Goal: Transaction & Acquisition: Purchase product/service

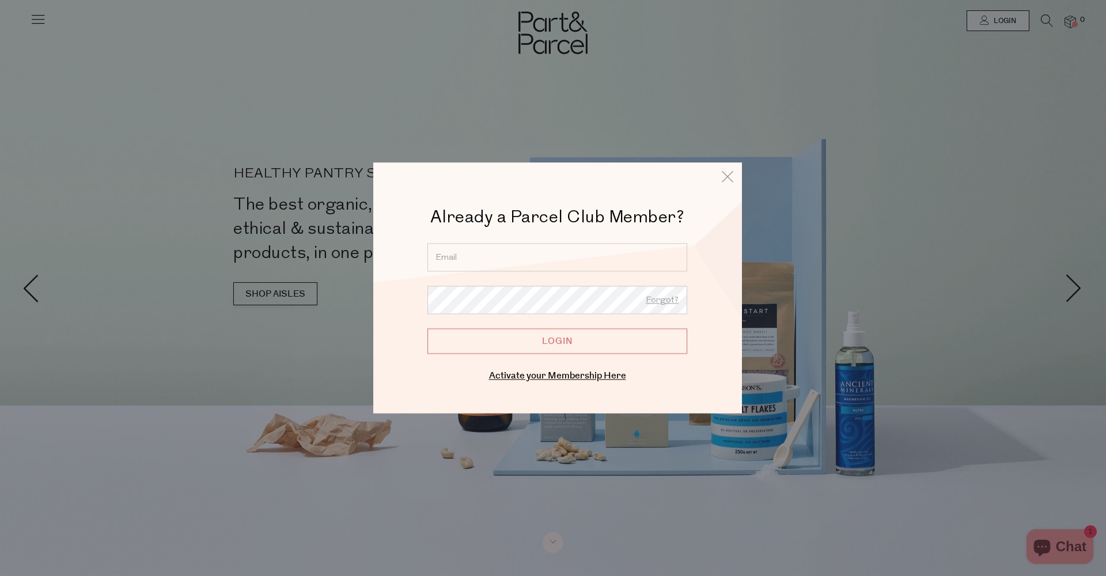
type input "[EMAIL_ADDRESS][DOMAIN_NAME]"
click at [557, 341] on input "Login" at bounding box center [557, 340] width 260 height 25
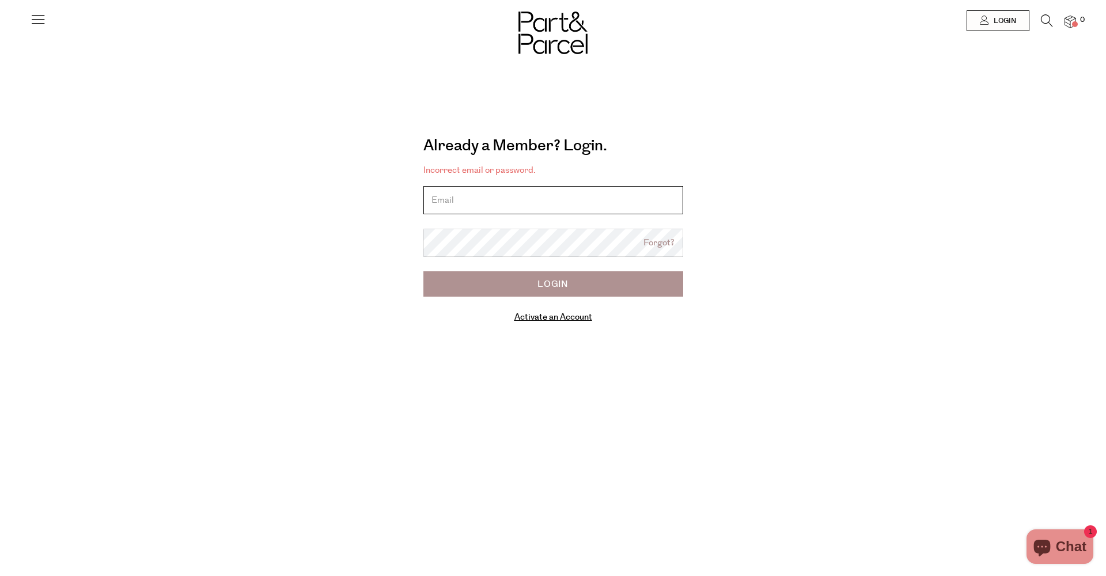
type input "[EMAIL_ADDRESS][DOMAIN_NAME]"
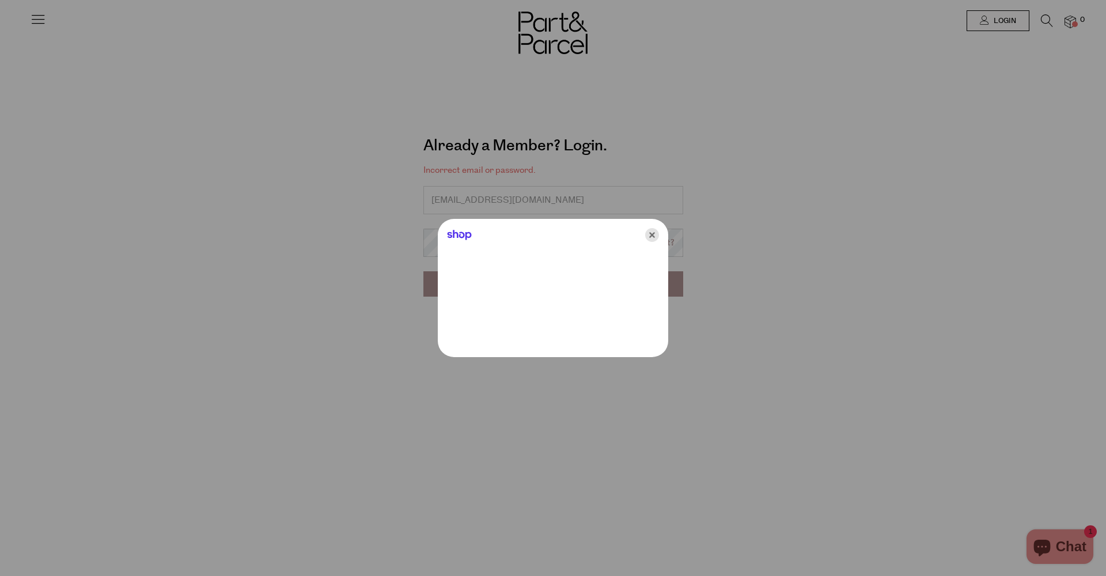
click at [649, 235] on icon "Close" at bounding box center [652, 235] width 14 height 14
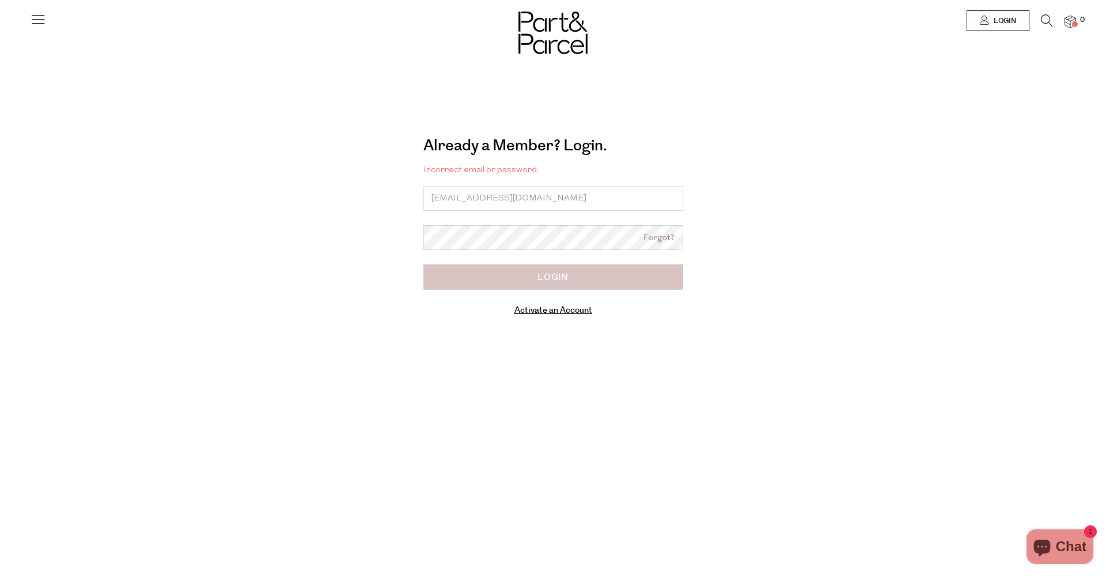
click at [586, 281] on input "Login" at bounding box center [553, 276] width 260 height 25
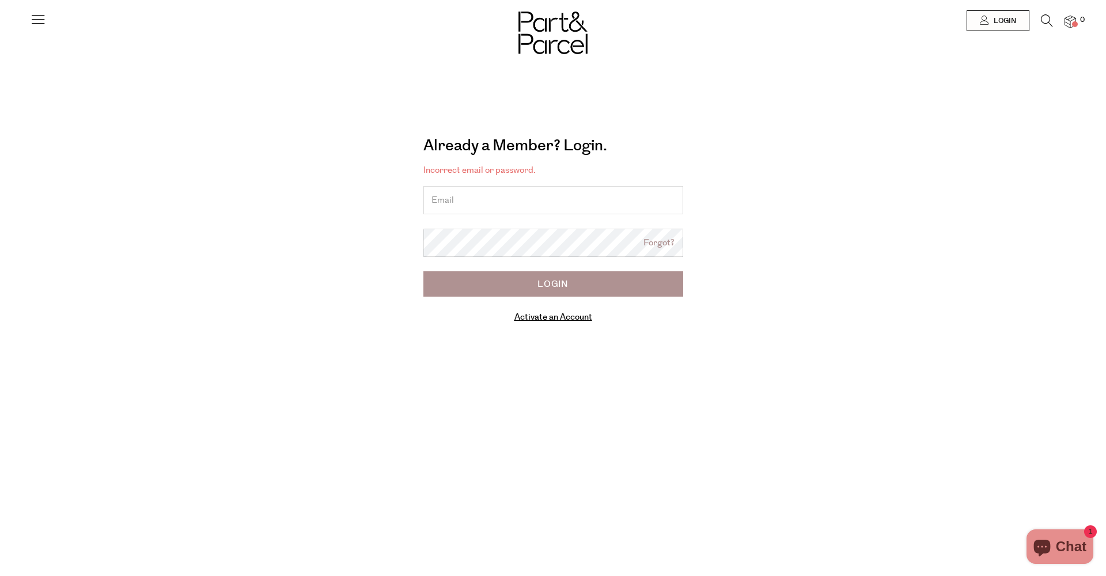
click at [817, 305] on div "Already a Member? Login. Forgot? Incorrect email or password. Forgot? Login Act…" at bounding box center [552, 233] width 639 height 212
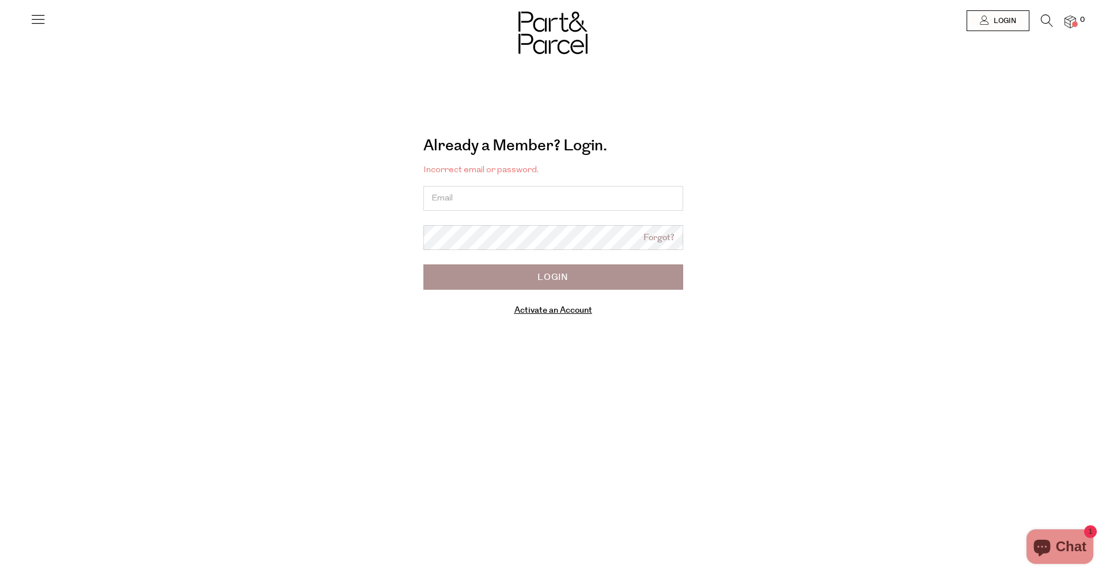
click at [653, 237] on link "Forgot?" at bounding box center [658, 238] width 31 height 13
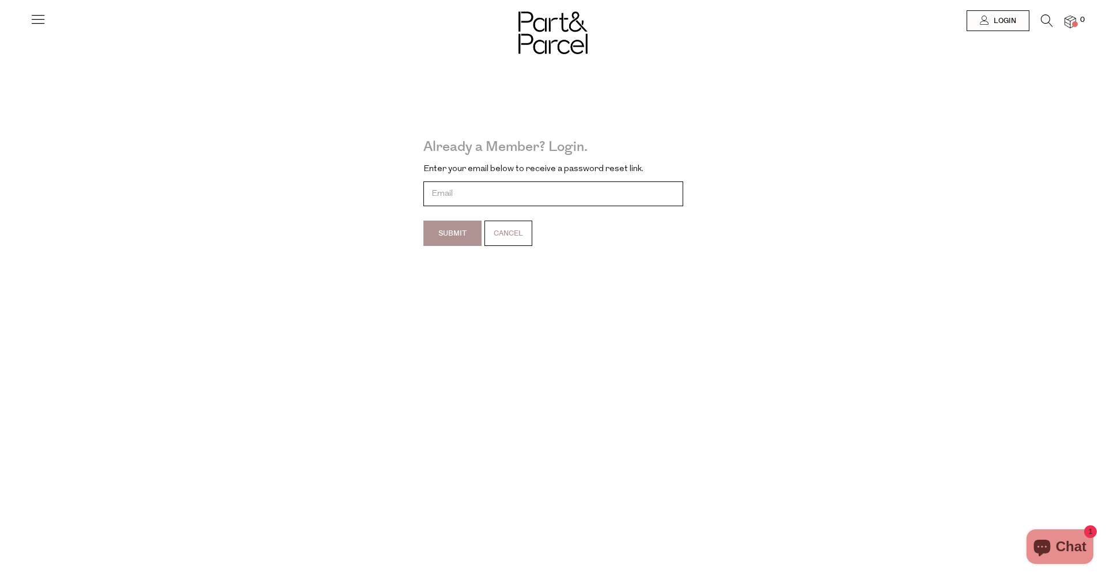
click at [512, 199] on input "email" at bounding box center [553, 193] width 260 height 25
click at [441, 193] on input "denim.smith94@gmail.com" at bounding box center [553, 193] width 260 height 25
type input "danim.smith94@gmail.com"
click at [436, 233] on input "Submit" at bounding box center [452, 233] width 58 height 25
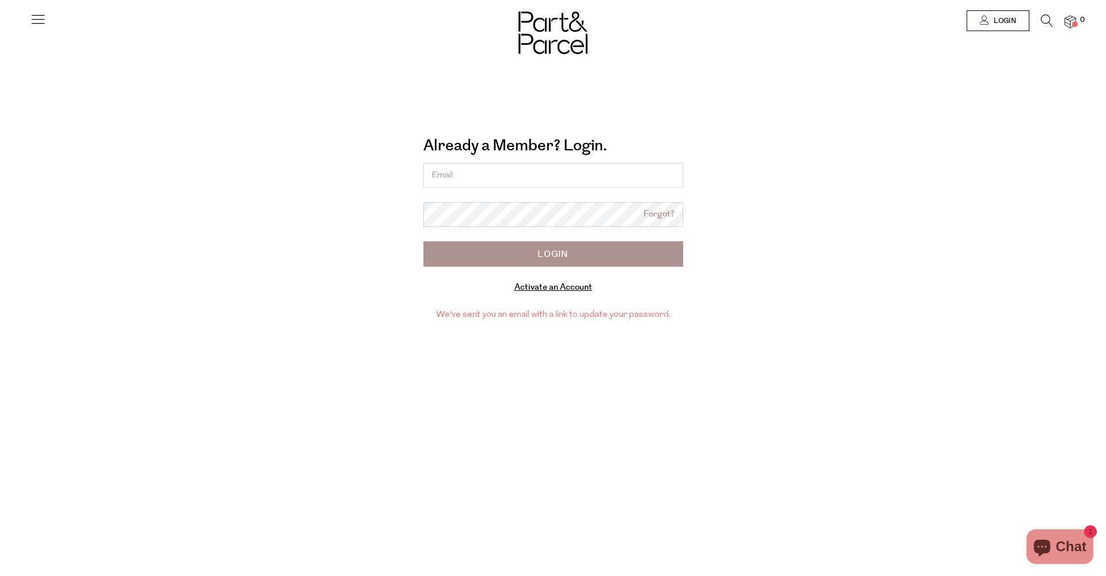
click at [814, 198] on div "Already a Member? Login. Forgot? Forgot? Login Activate an Account Manage subsc…" at bounding box center [552, 227] width 639 height 201
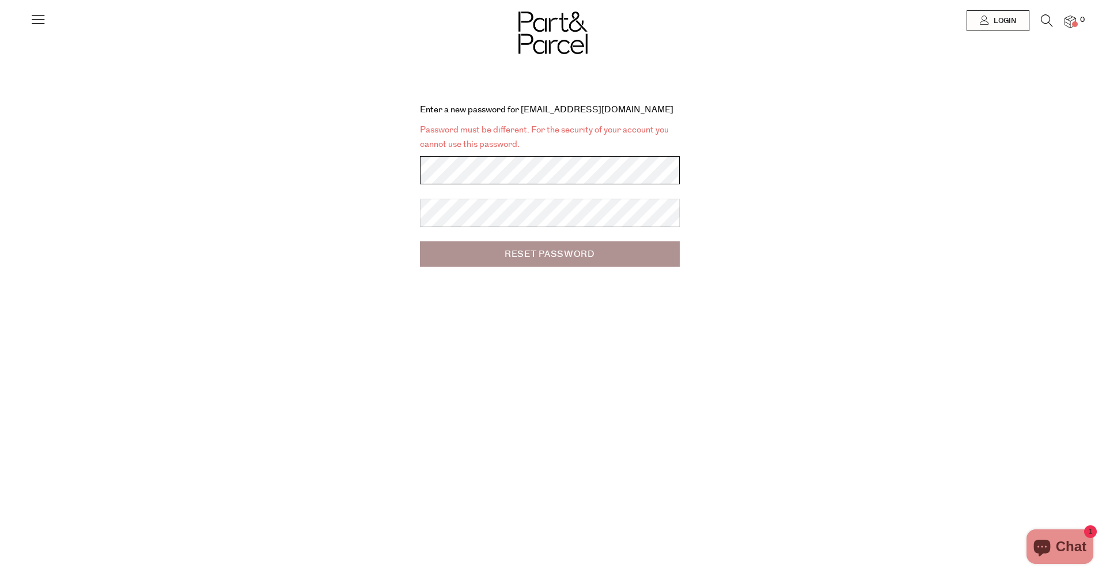
click at [371, 160] on div "Enter a new password for danim.smith94@gmail.com Password must be different. Fo…" at bounding box center [552, 192] width 639 height 177
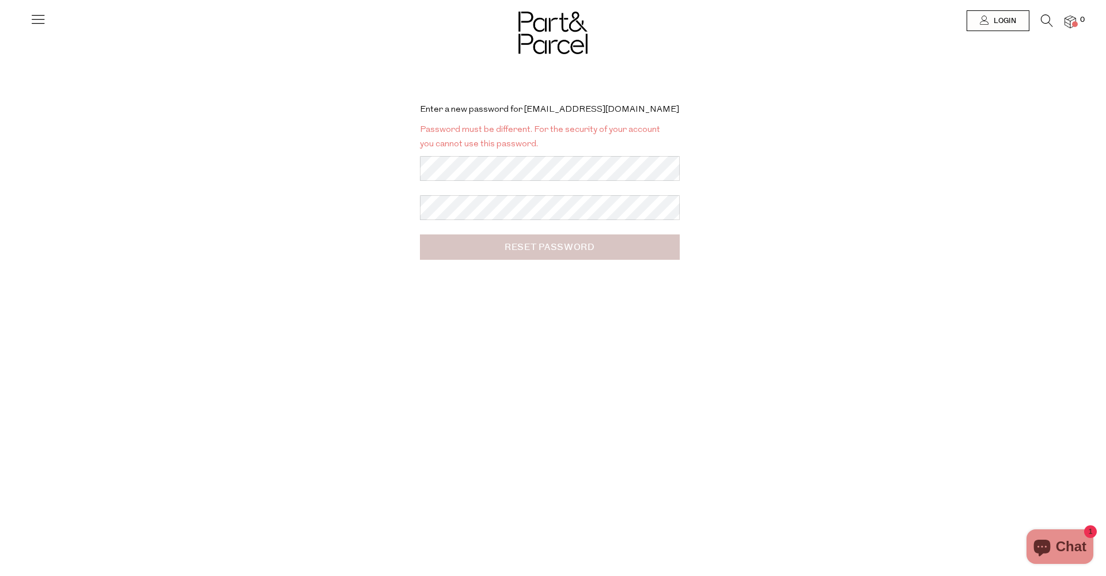
click at [525, 253] on input "Reset Password" at bounding box center [550, 246] width 260 height 25
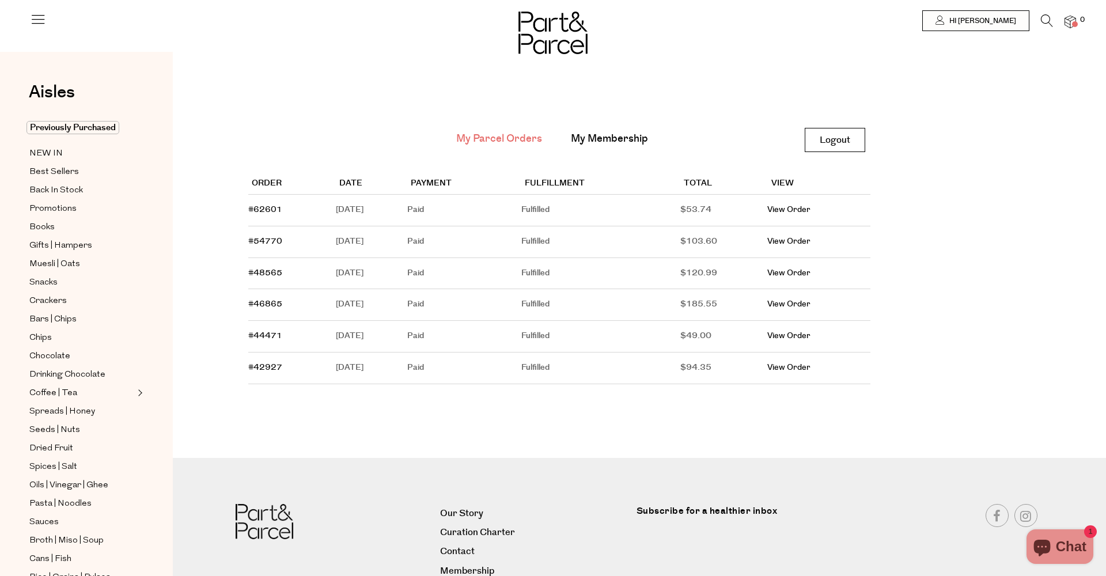
click at [1045, 17] on icon at bounding box center [1047, 20] width 12 height 13
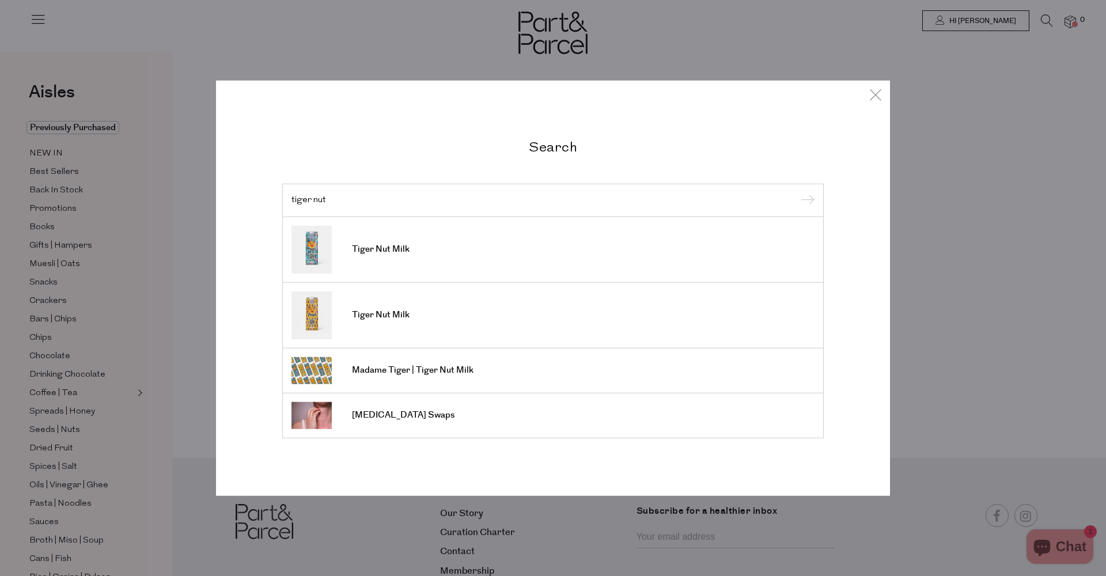
type input "tiger nut"
click at [806, 201] on input "submit" at bounding box center [805, 200] width 17 height 17
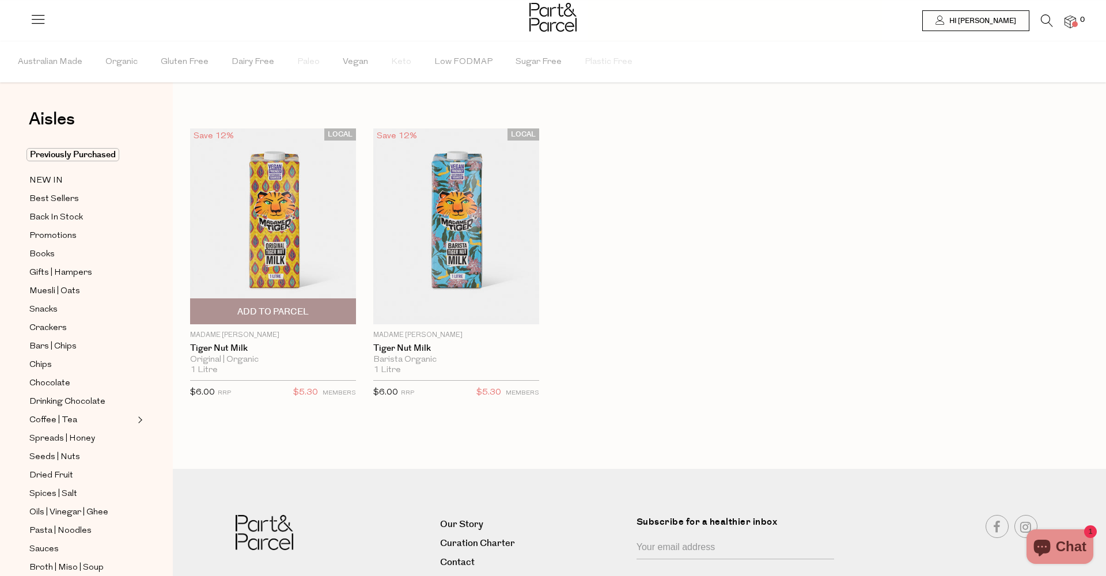
click at [261, 310] on span "Add To Parcel" at bounding box center [272, 312] width 71 height 12
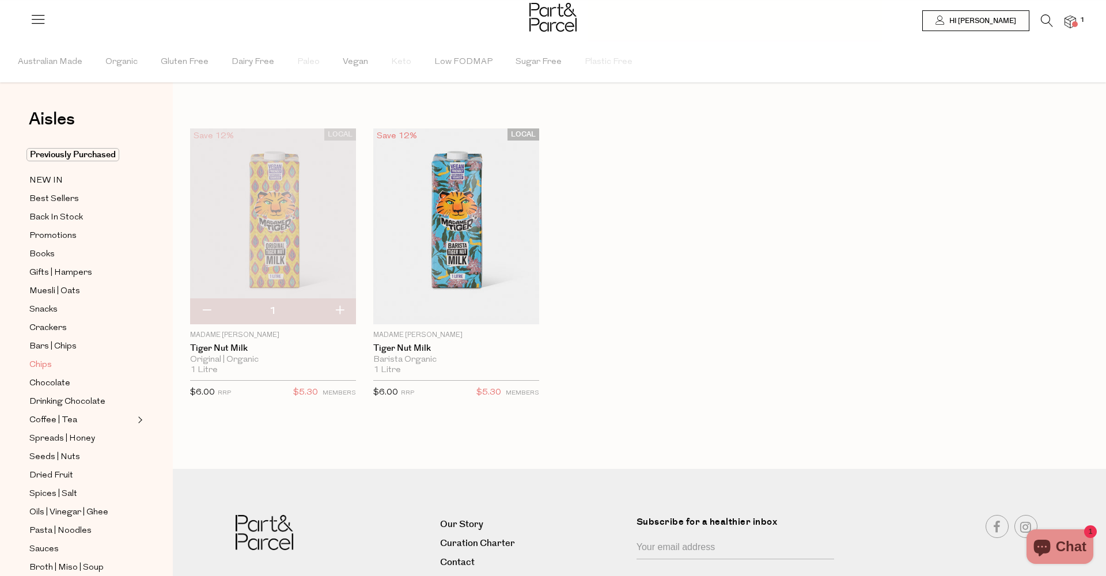
click at [48, 368] on span "Chips" at bounding box center [40, 365] width 22 height 14
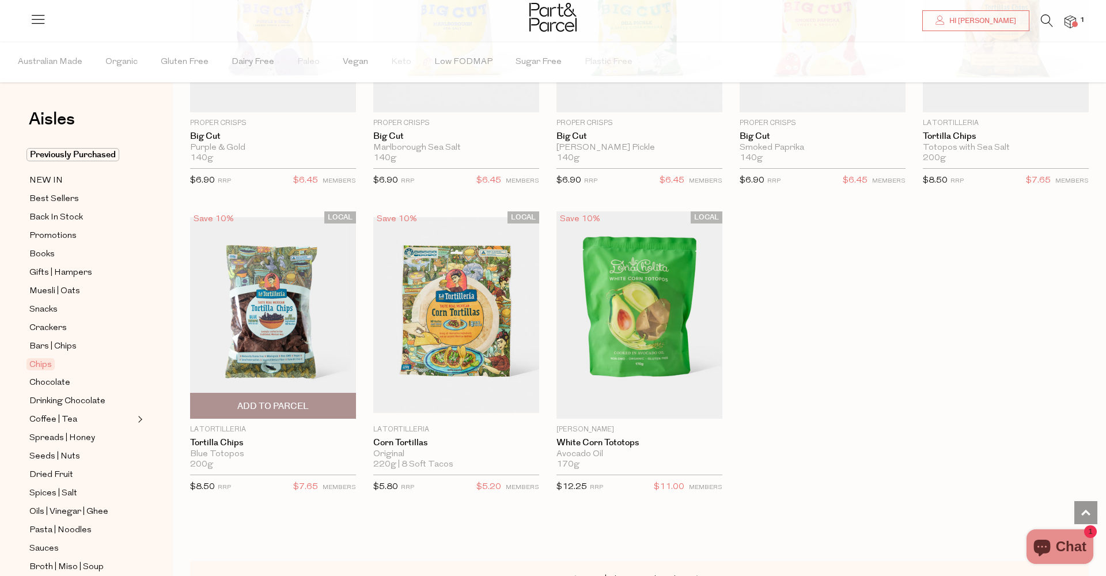
scroll to position [839, 0]
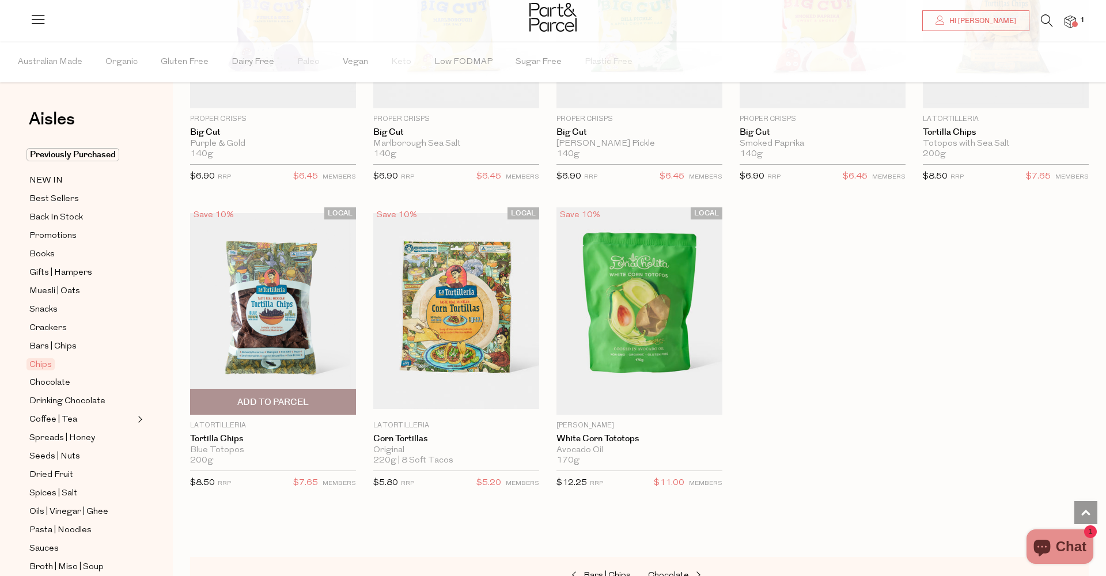
click at [286, 401] on span "Add To Parcel" at bounding box center [272, 402] width 71 height 12
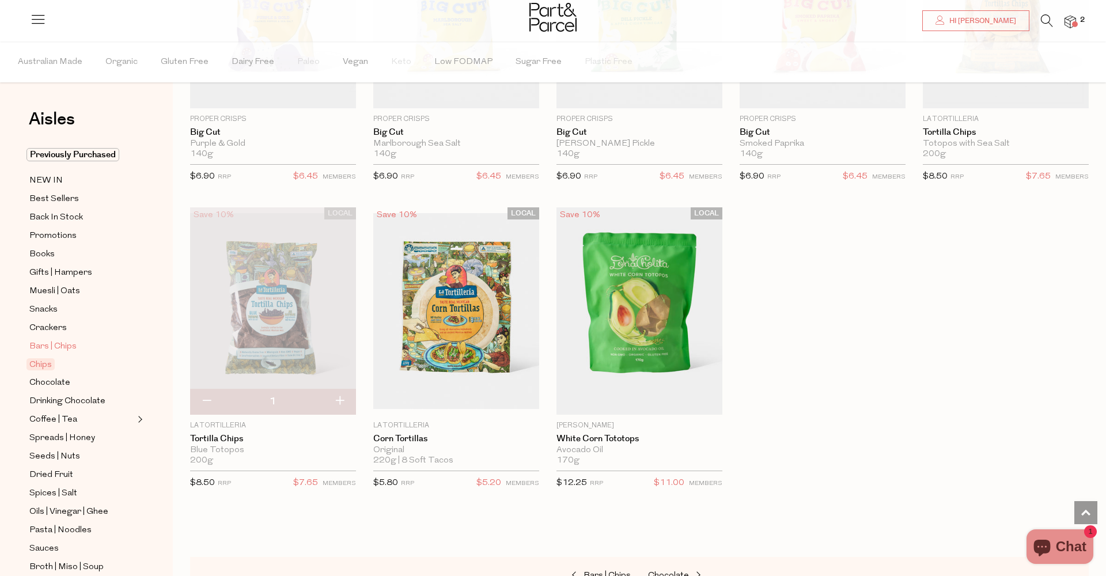
click at [43, 344] on span "Bars | Chips" at bounding box center [52, 347] width 47 height 14
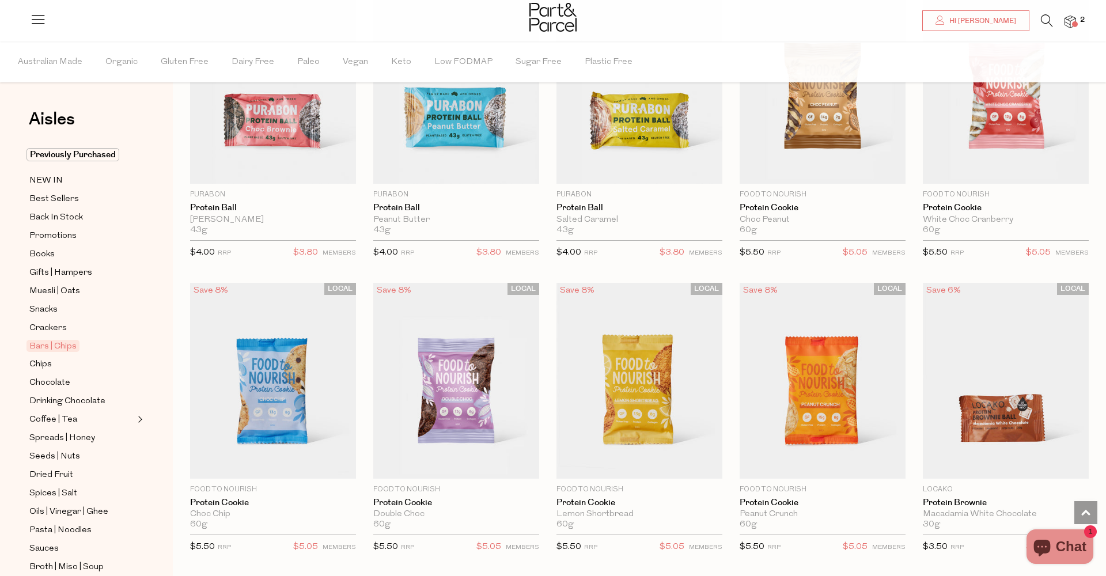
scroll to position [2606, 0]
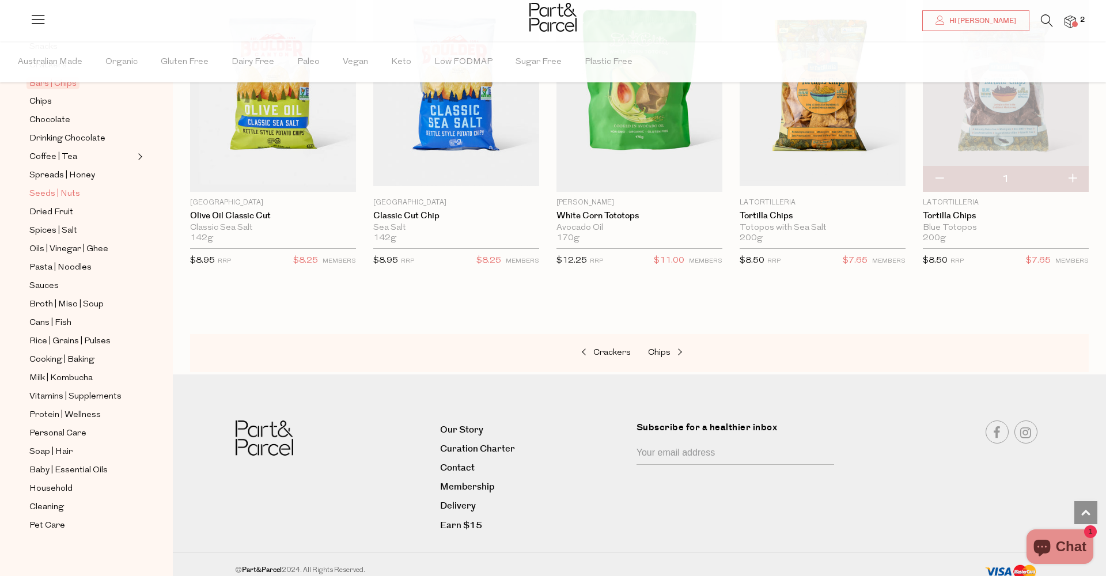
scroll to position [264, 0]
click at [62, 285] on link "Sauces" at bounding box center [81, 284] width 105 height 14
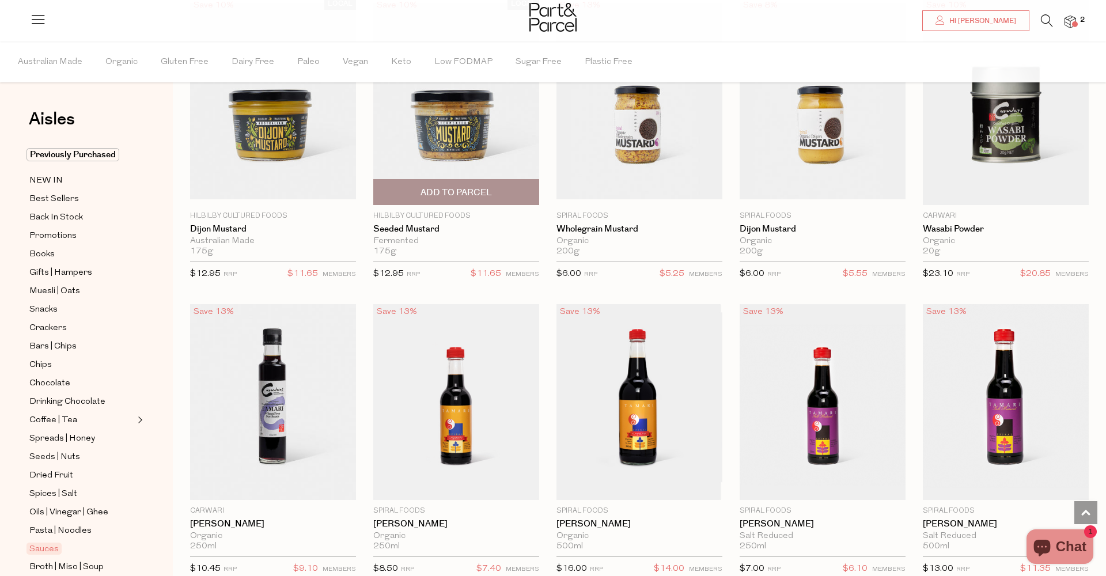
scroll to position [2572, 0]
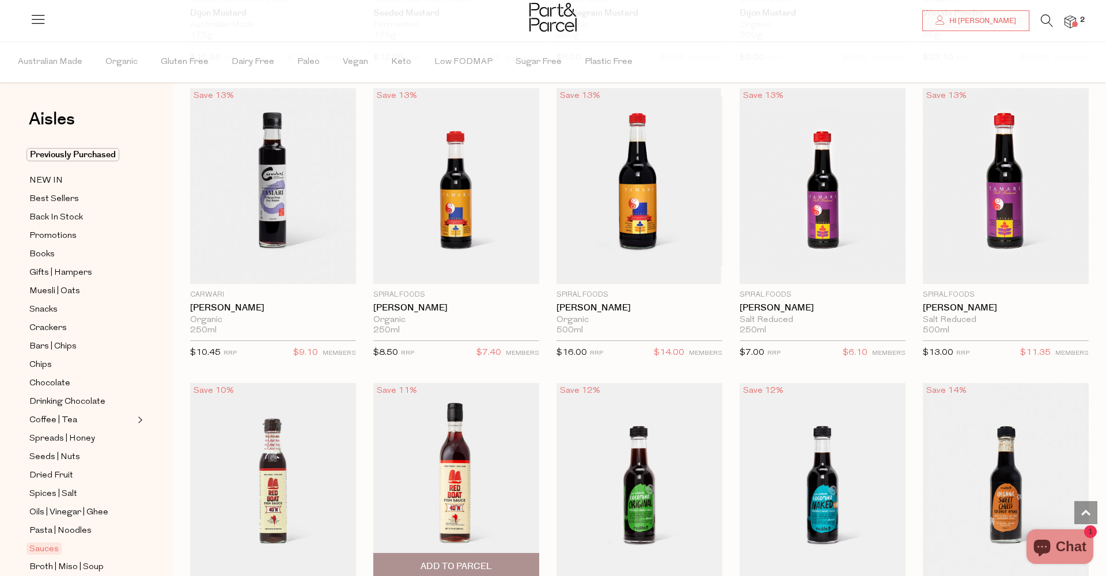
scroll to position [2750, 0]
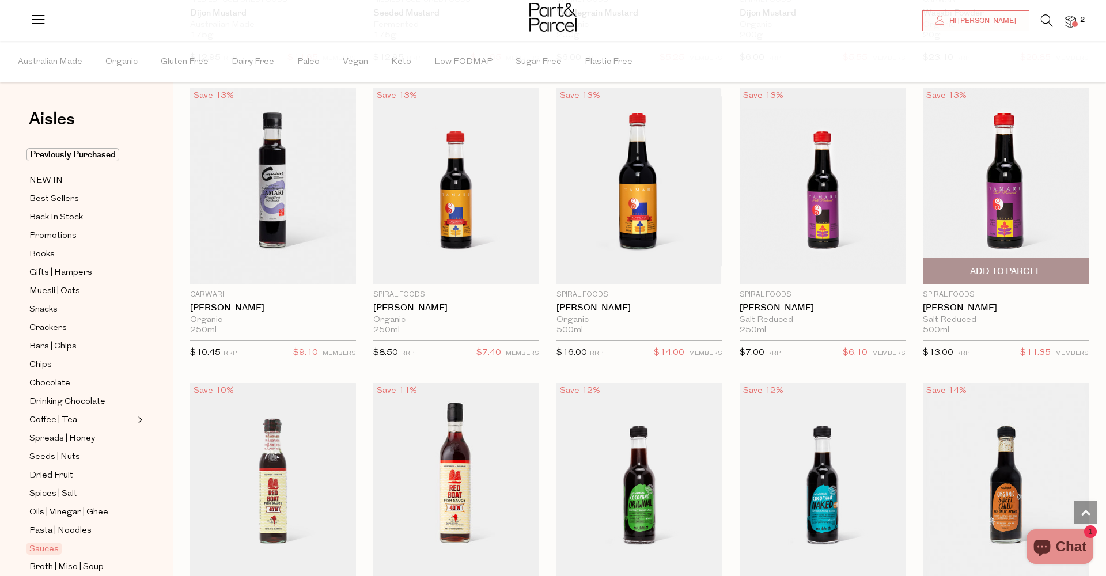
click at [998, 266] on span "Add To Parcel" at bounding box center [1005, 272] width 71 height 12
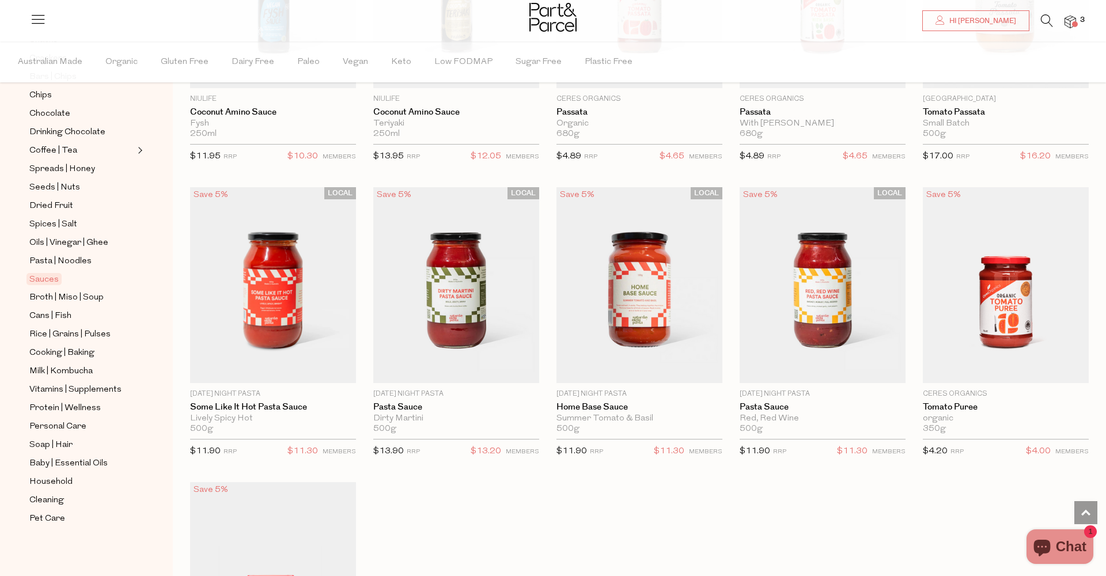
scroll to position [270, 0]
click at [1042, 24] on icon at bounding box center [1047, 20] width 12 height 13
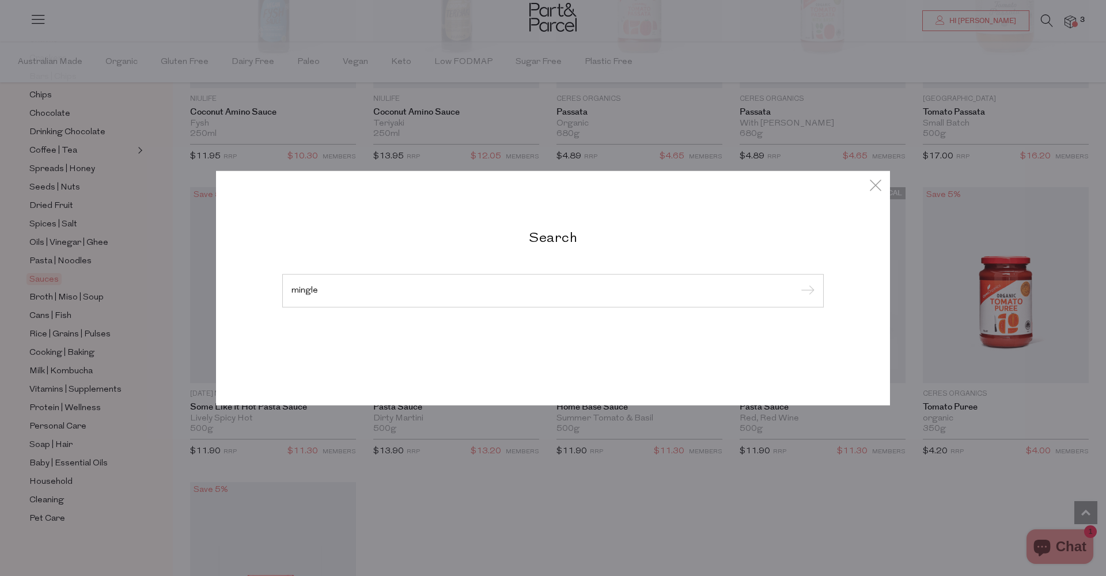
type input "mingle"
click at [806, 291] on input "submit" at bounding box center [805, 291] width 17 height 17
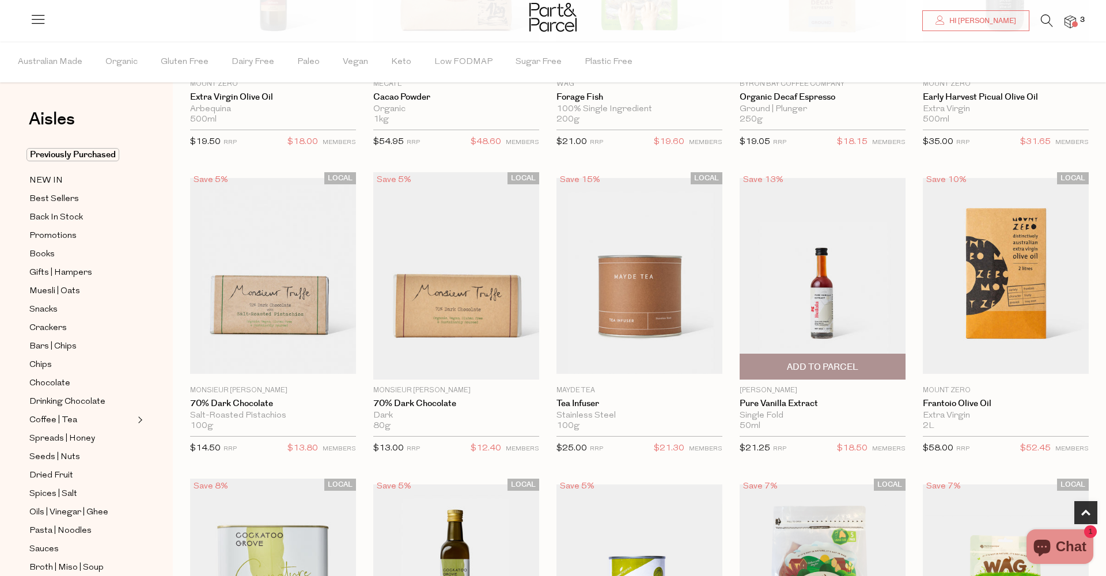
scroll to position [274, 0]
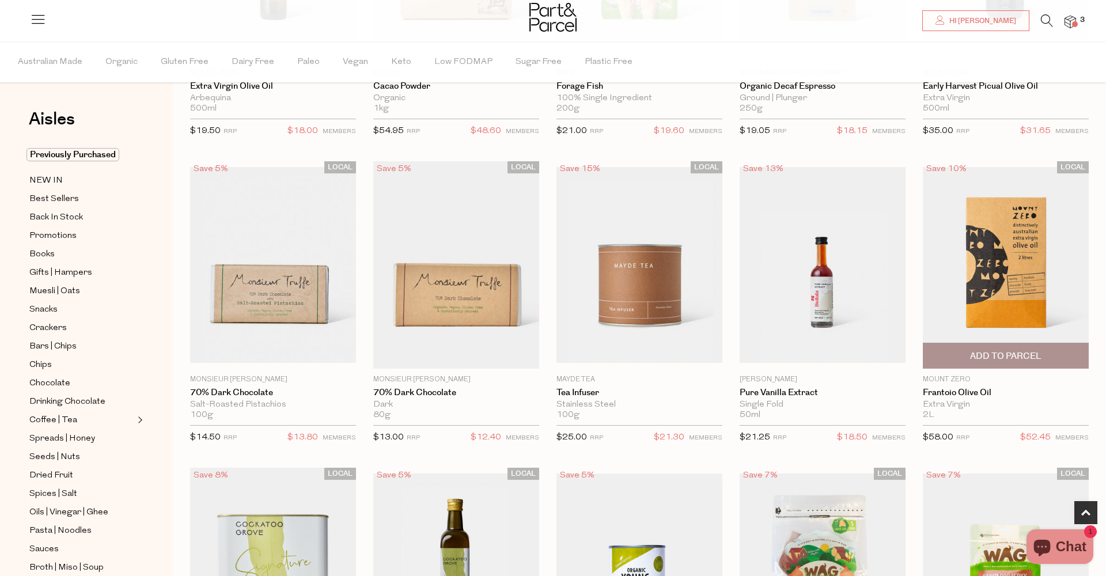
click at [1015, 355] on span "Add To Parcel" at bounding box center [1005, 356] width 71 height 12
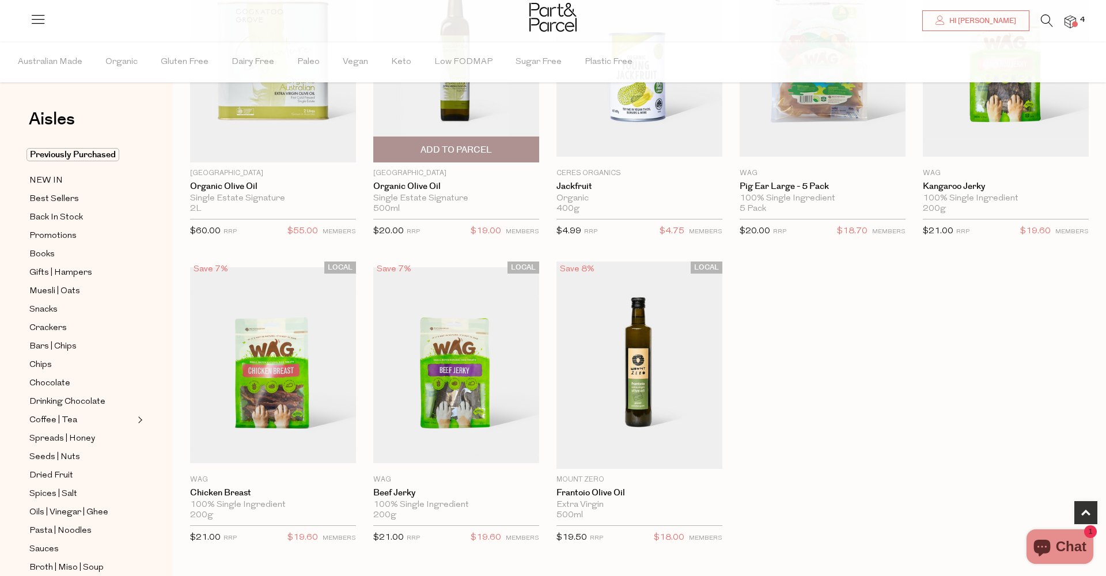
scroll to position [819, 0]
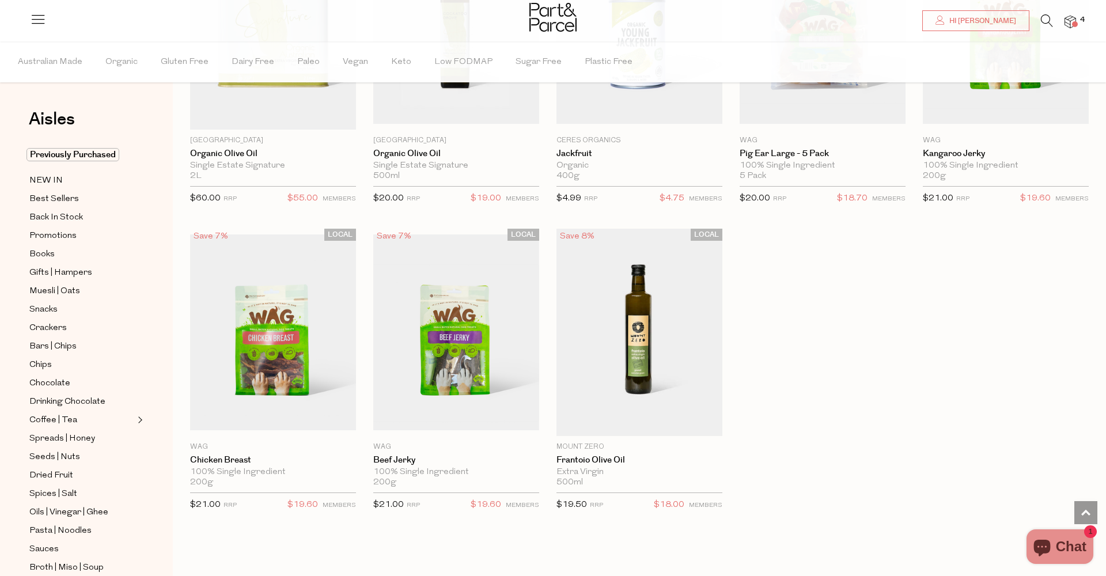
click at [1045, 19] on icon at bounding box center [1047, 20] width 12 height 13
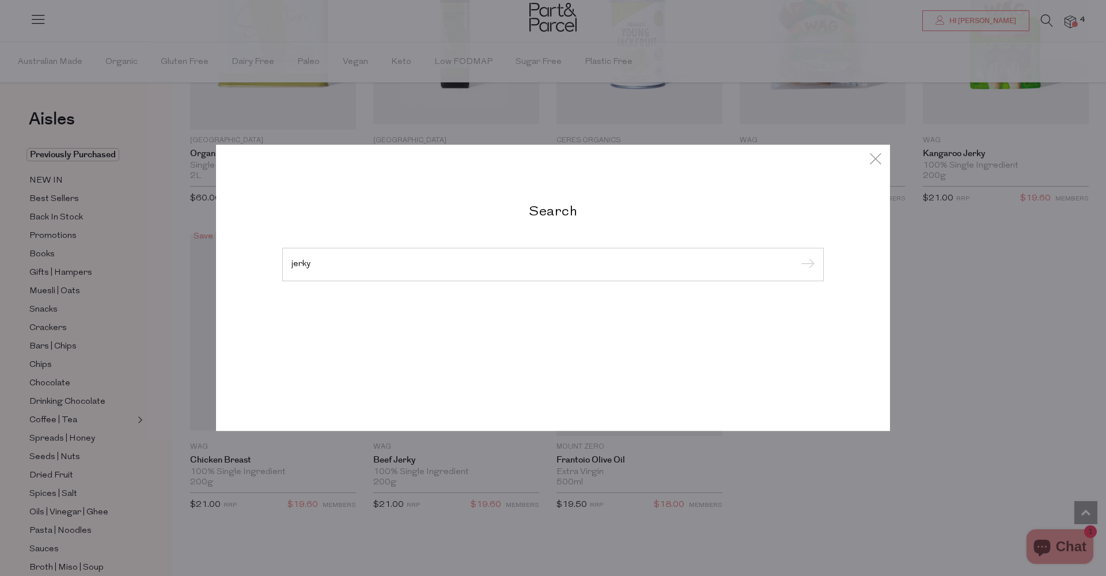
type input "jerky"
click at [806, 260] on input "submit" at bounding box center [805, 264] width 17 height 17
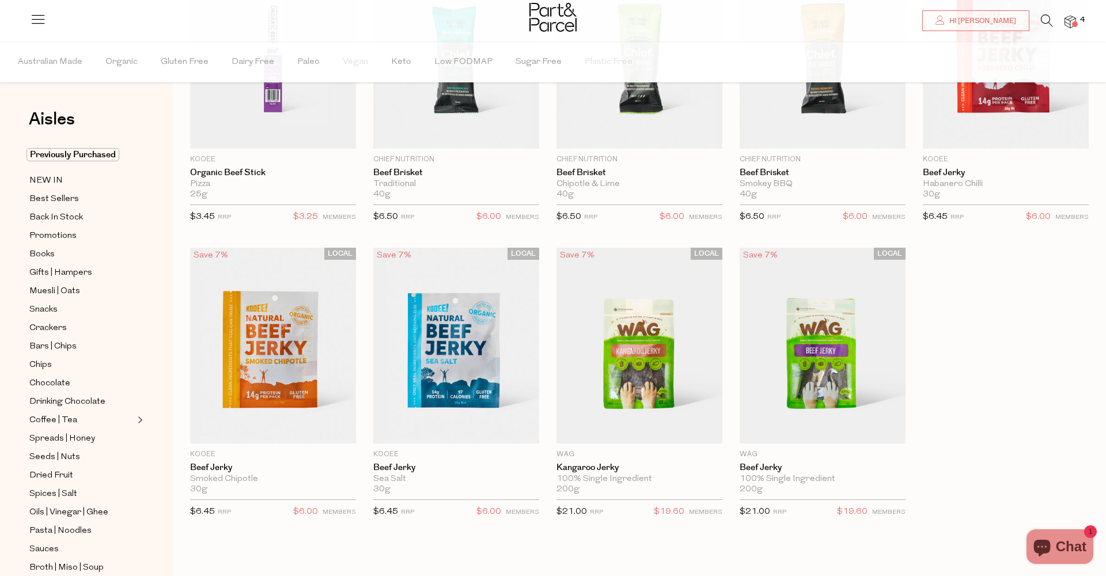
scroll to position [197, 0]
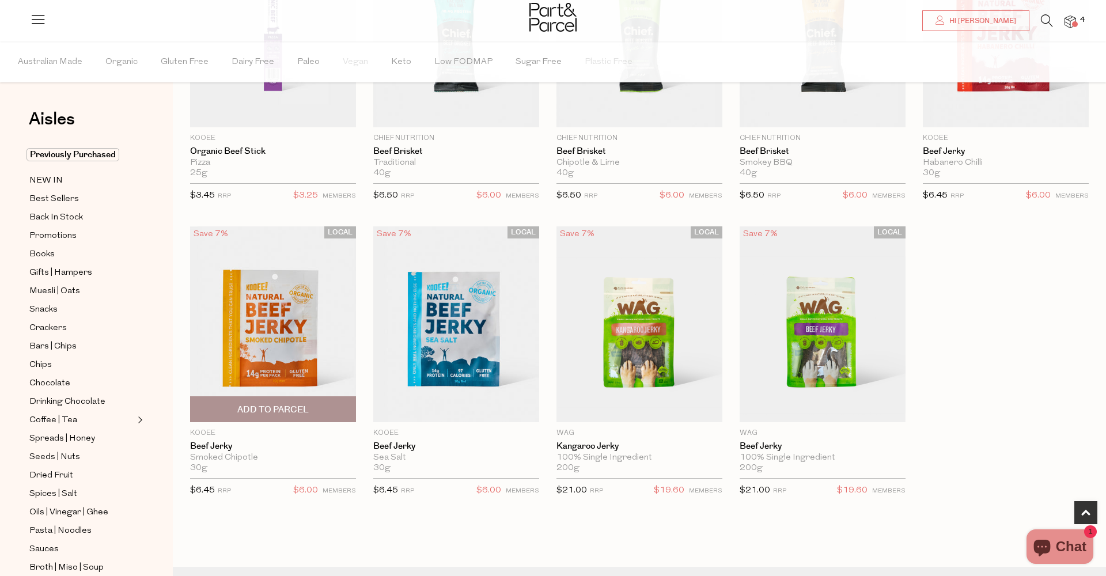
click at [306, 407] on span "Add To Parcel" at bounding box center [272, 410] width 71 height 12
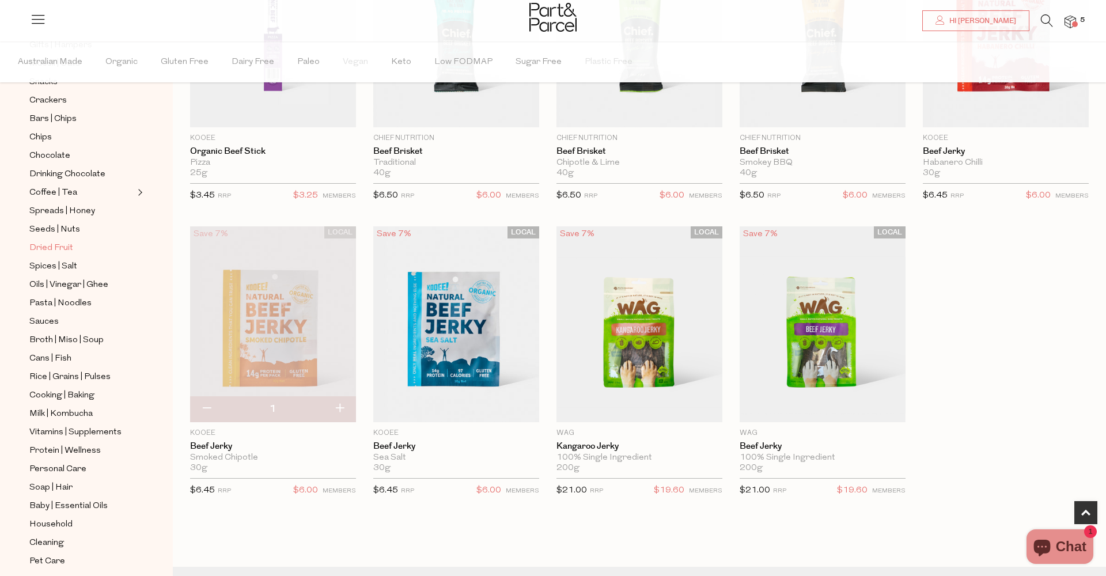
scroll to position [228, 0]
click at [54, 262] on span "Spices | Salt" at bounding box center [53, 266] width 48 height 14
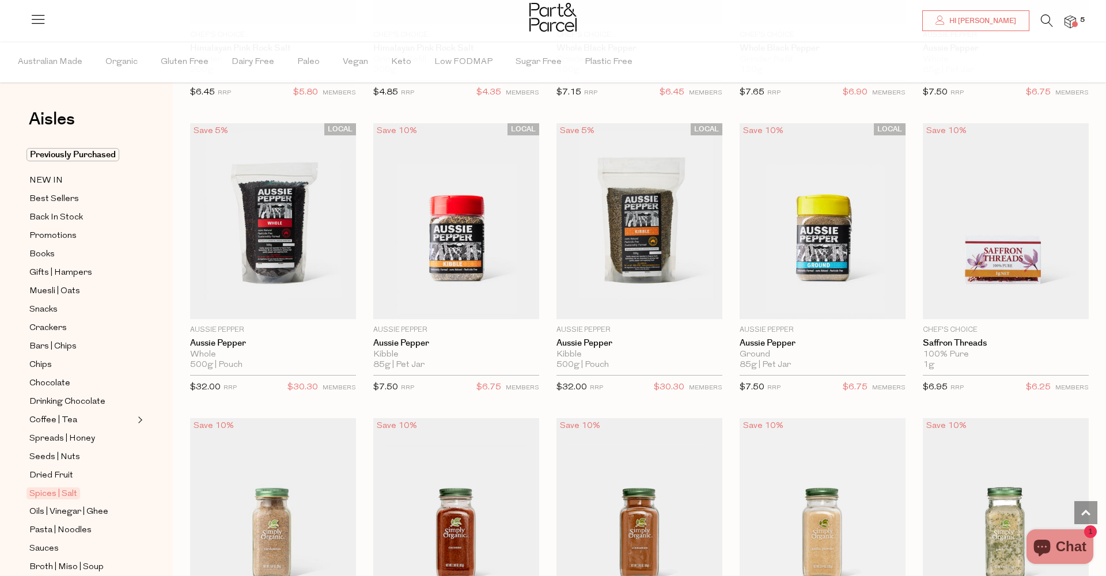
scroll to position [1060, 0]
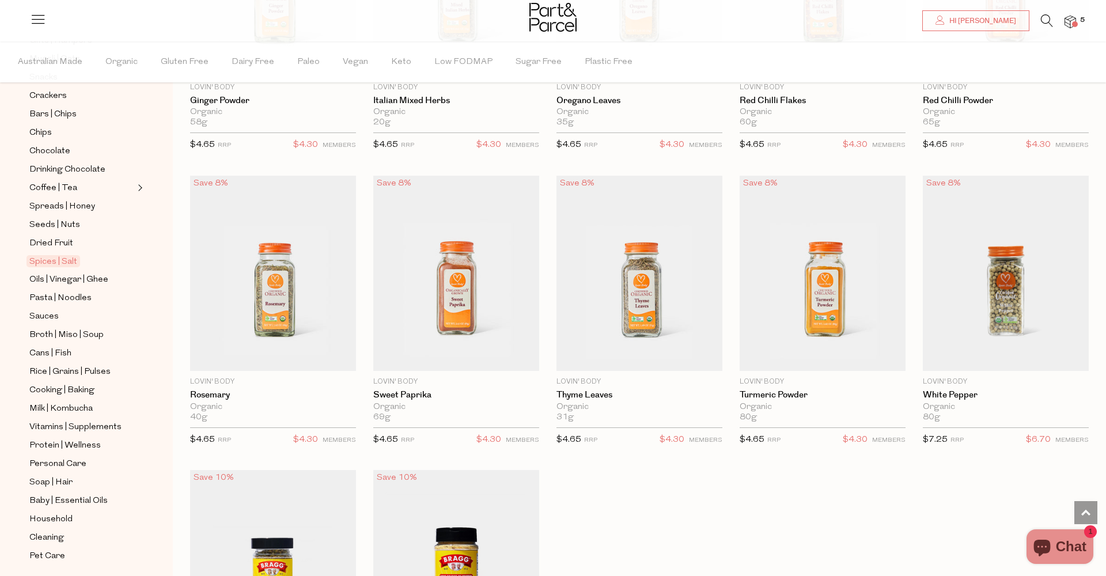
scroll to position [236, 0]
click at [66, 295] on span "Pasta | Noodles" at bounding box center [60, 294] width 62 height 14
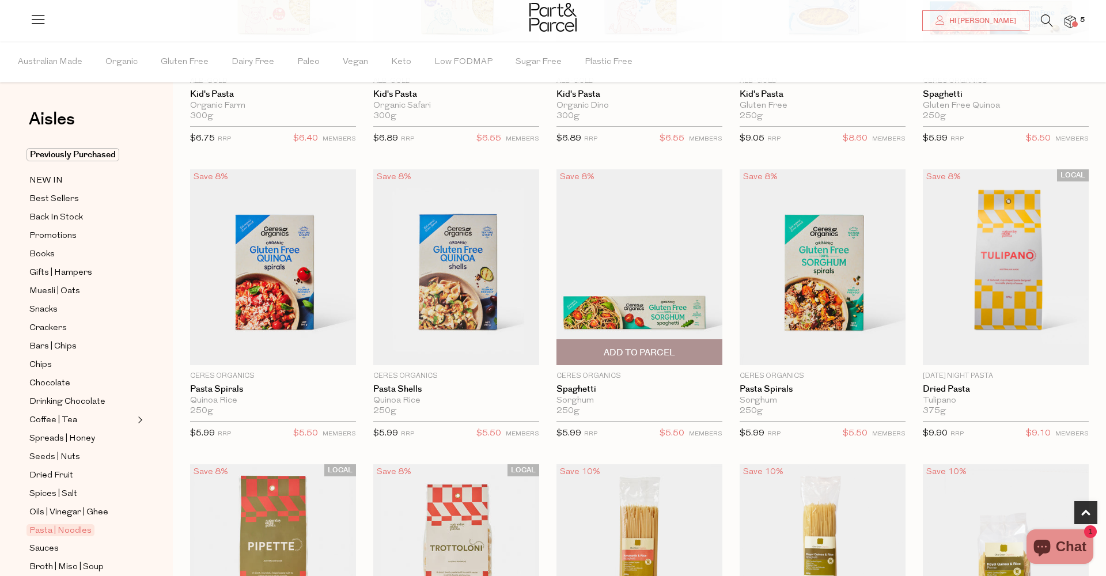
scroll to position [285, 0]
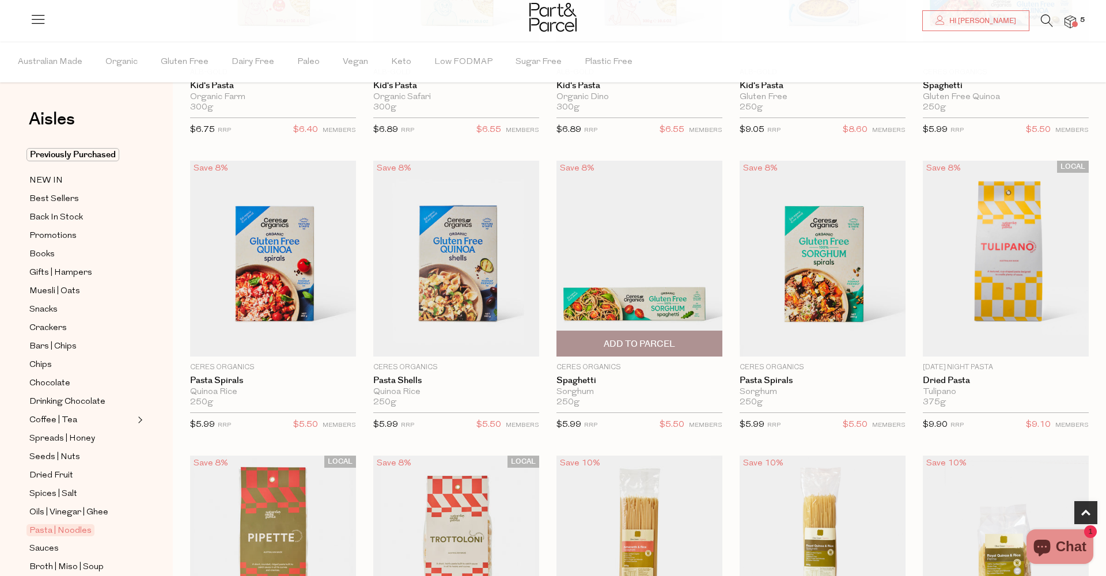
click at [641, 344] on span "Add To Parcel" at bounding box center [639, 344] width 71 height 12
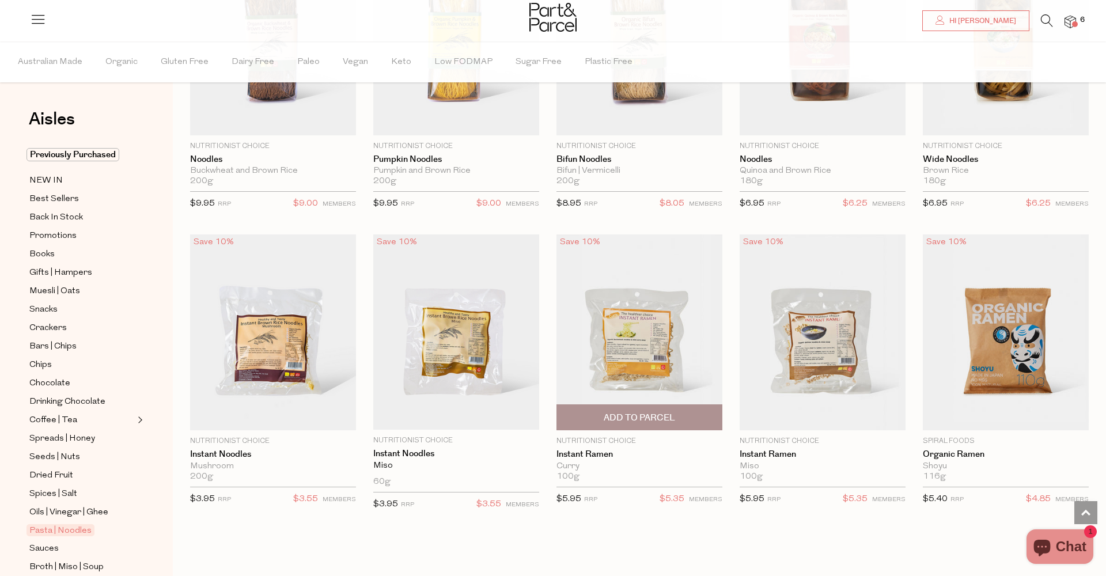
scroll to position [2595, 0]
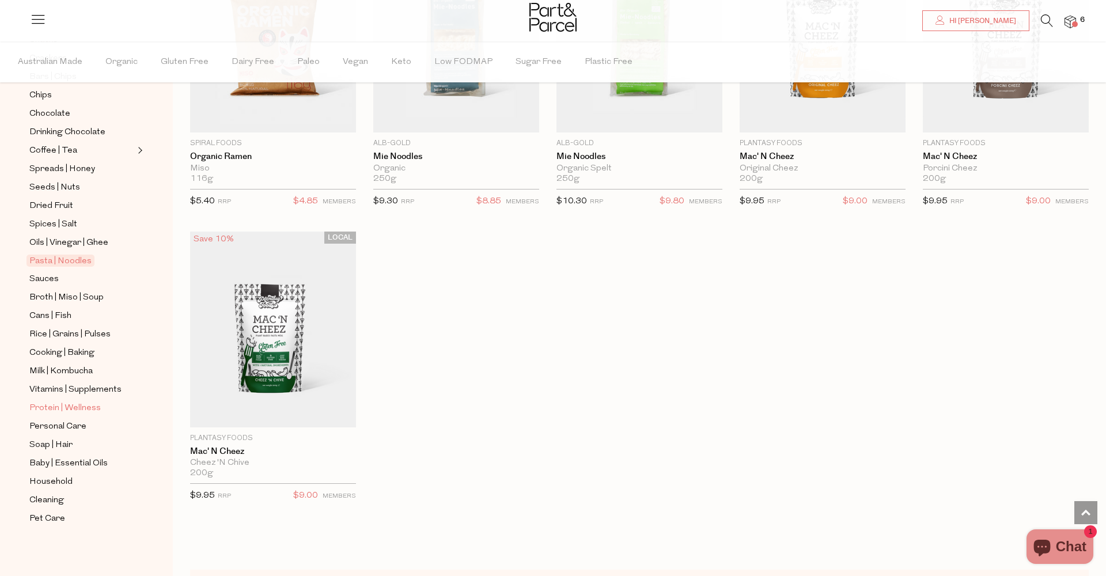
scroll to position [271, 0]
click at [98, 404] on span "Protein | Wellness" at bounding box center [64, 408] width 71 height 14
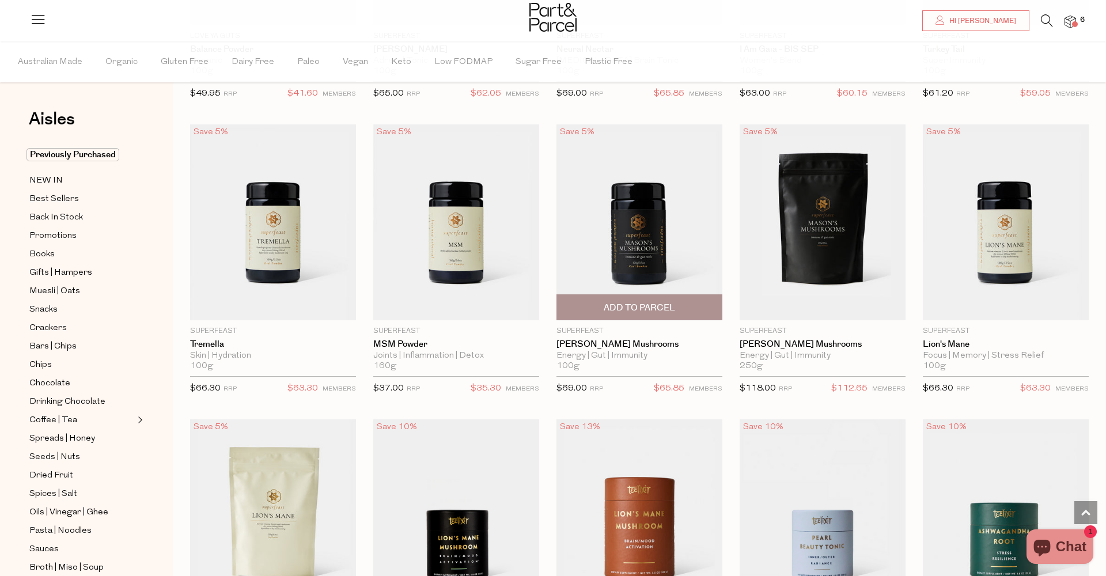
scroll to position [1829, 0]
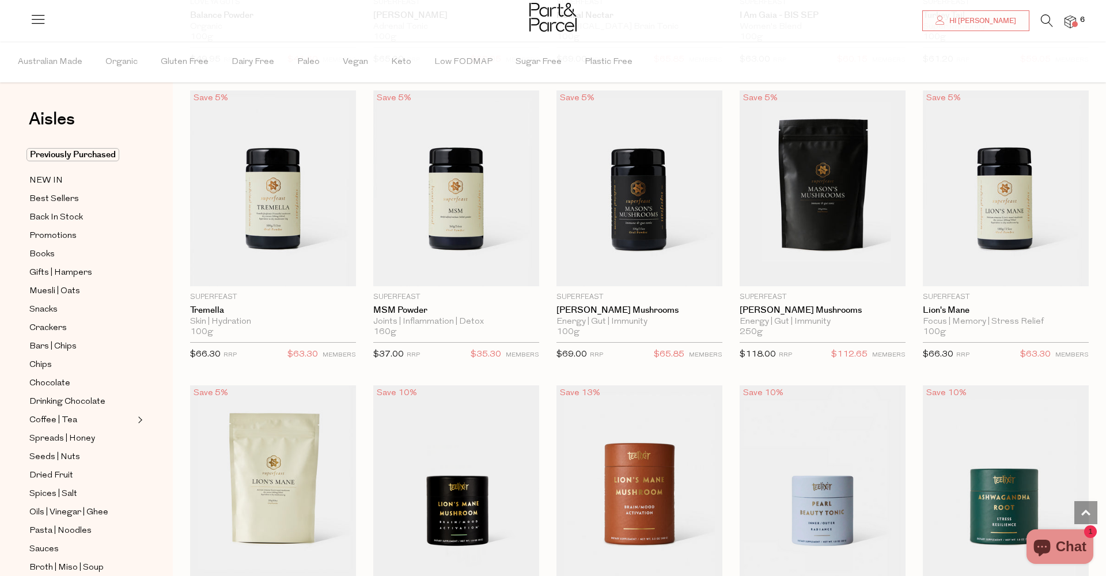
click at [1076, 21] on span at bounding box center [1075, 24] width 6 height 6
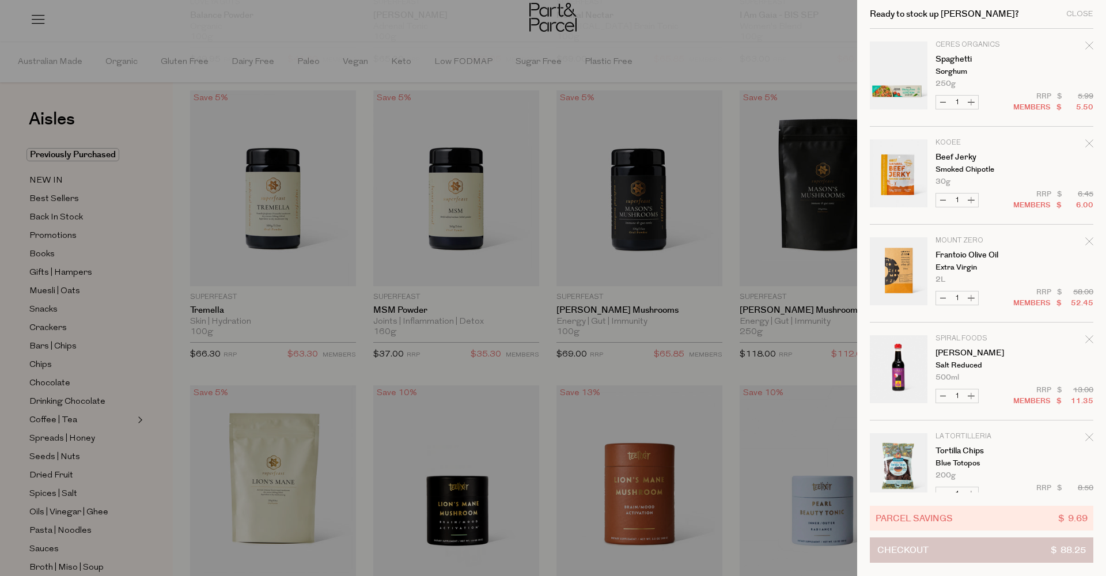
click at [957, 552] on button "Checkout $ 88.25" at bounding box center [981, 549] width 223 height 25
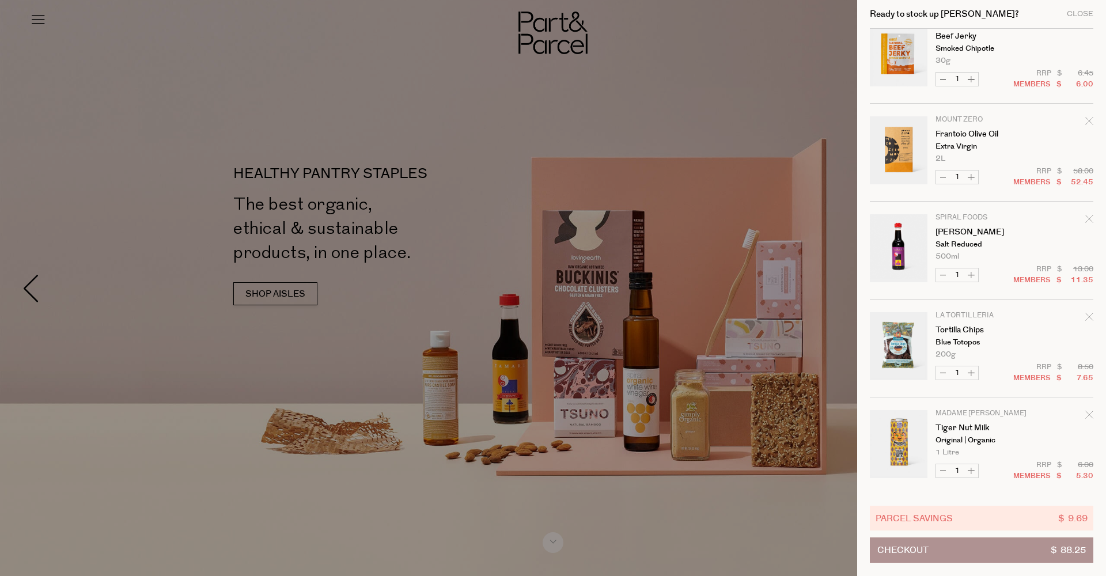
scroll to position [124, 0]
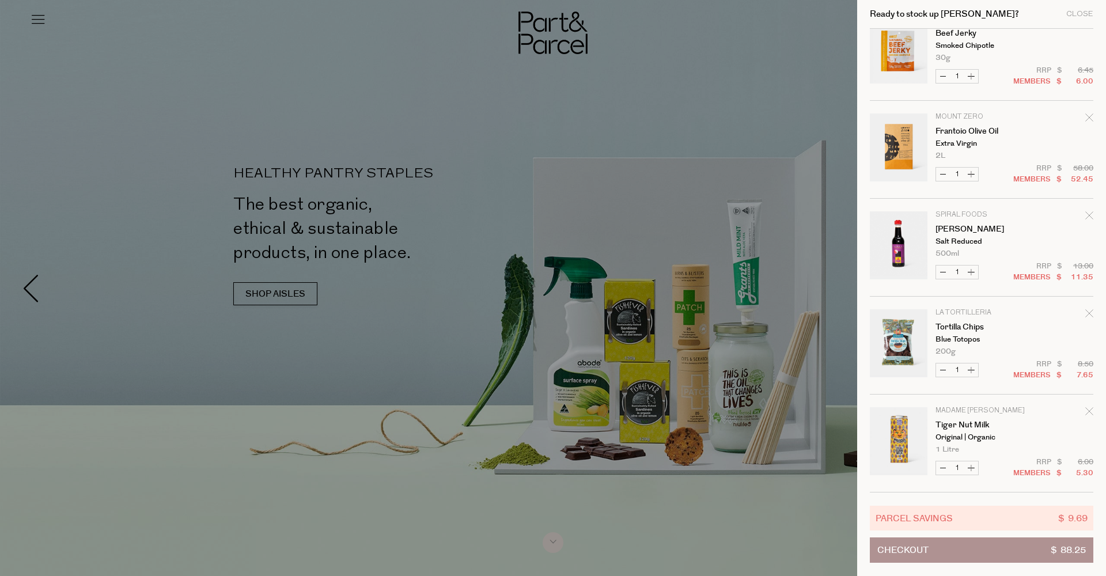
click at [1089, 313] on icon "Remove Tortilla Chips" at bounding box center [1089, 313] width 8 height 8
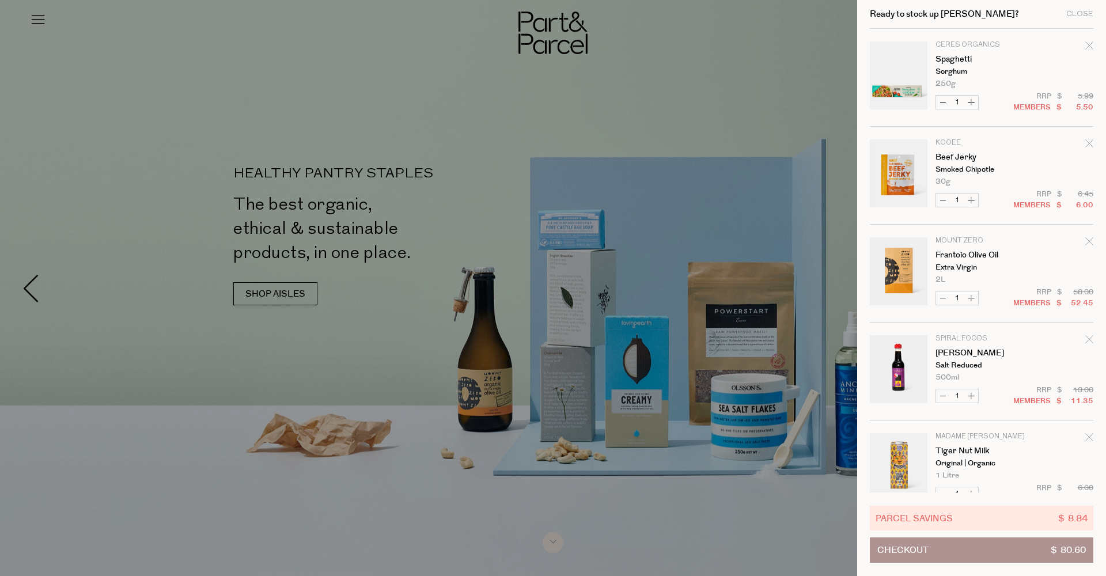
scroll to position [0, 0]
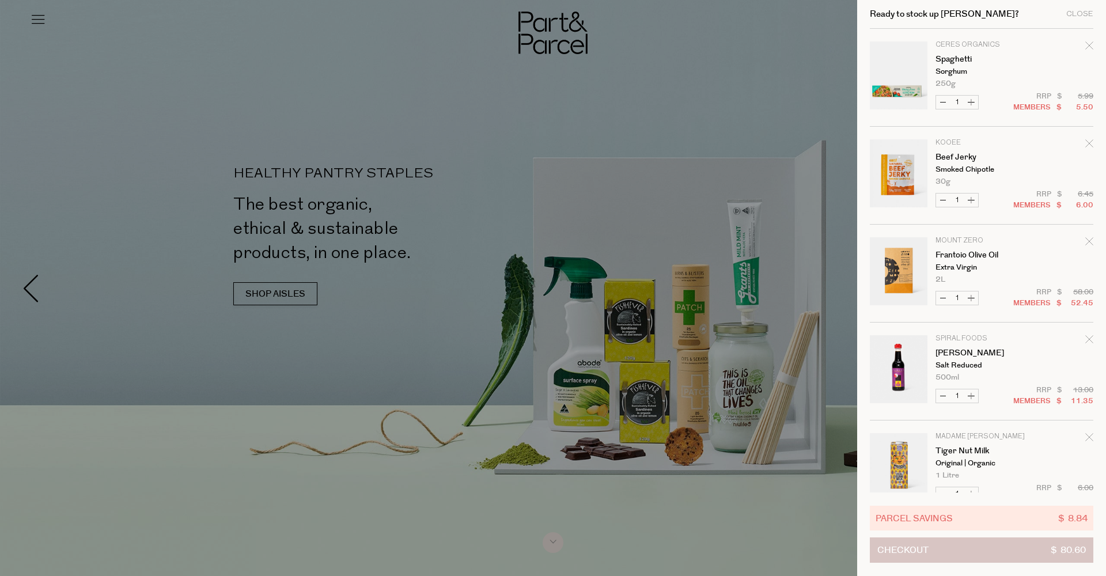
click at [968, 548] on button "Checkout $ 80.60" at bounding box center [981, 549] width 223 height 25
